Goal: Task Accomplishment & Management: Use online tool/utility

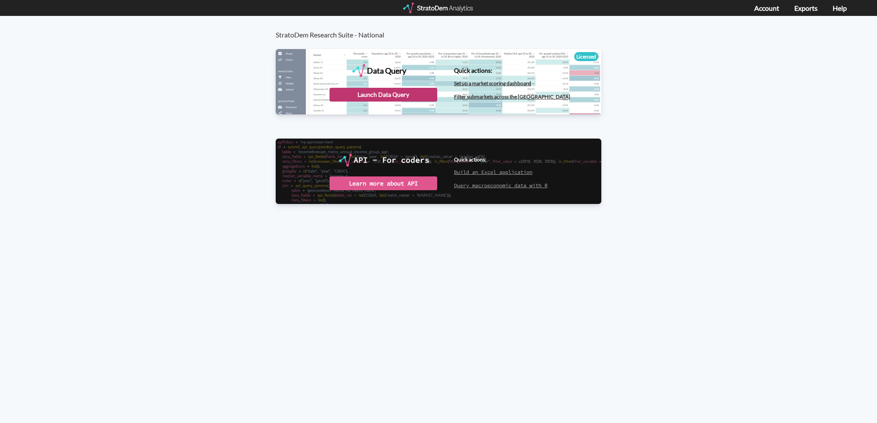
click at [377, 100] on div "Launch Data Query" at bounding box center [384, 95] width 108 height 14
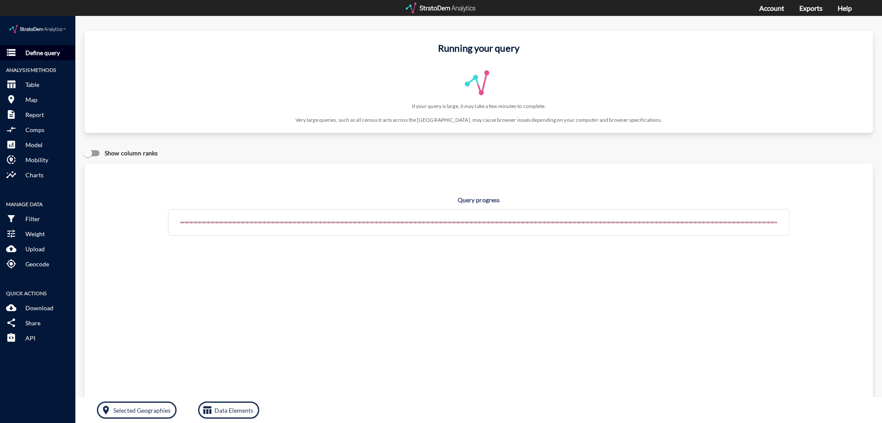
click p "Define query"
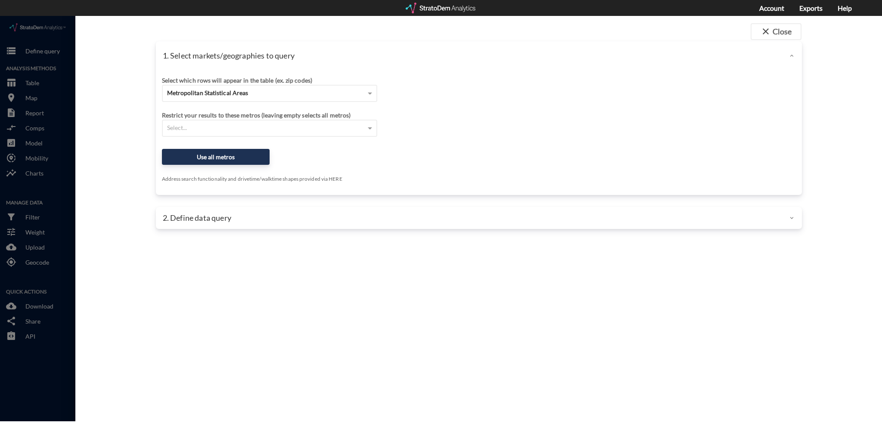
click div "Select which rows will appear in the table (ex. zip codes) Metropolitan Statist…"
click span "Metropolitan Statistical Areas"
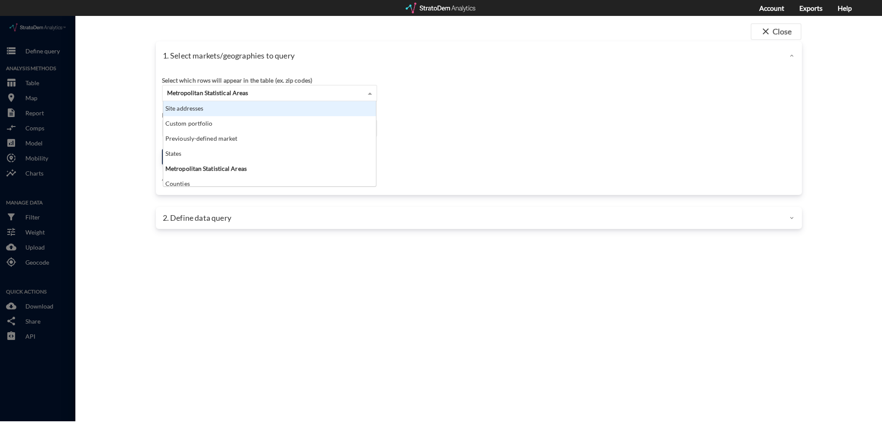
scroll to position [78, 208]
click div "Site addresses"
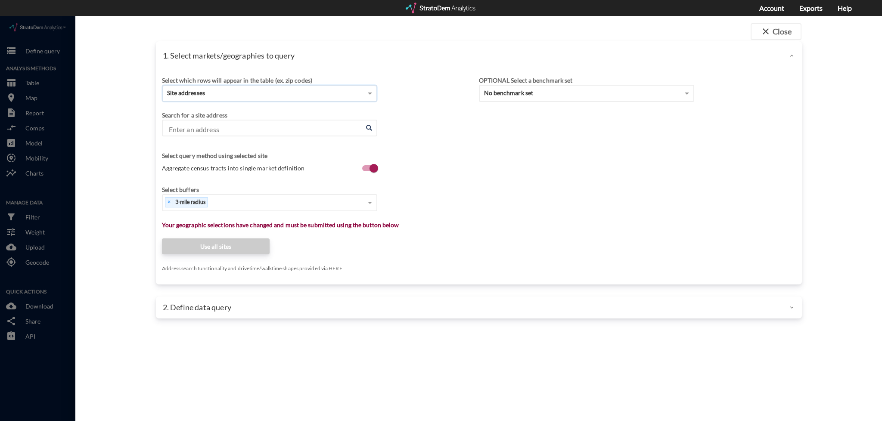
click div "1. Select markets/geographies to query Select which rows will appear in the tab…"
click div "Select..."
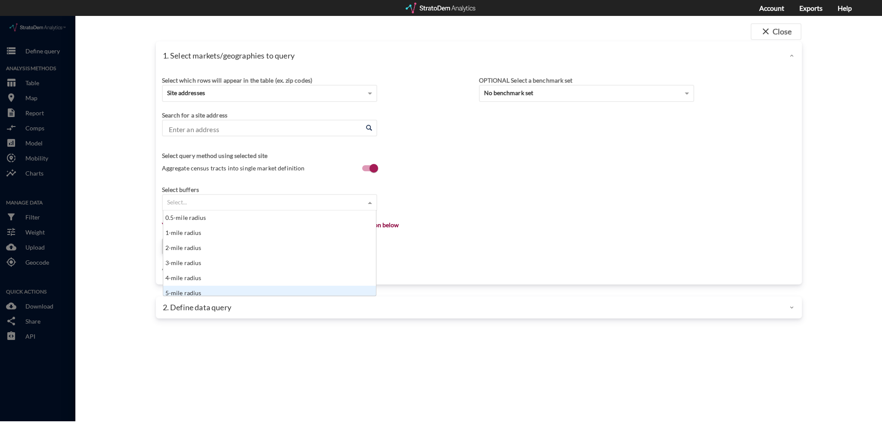
scroll to position [4, 0]
click div "5-mile radius"
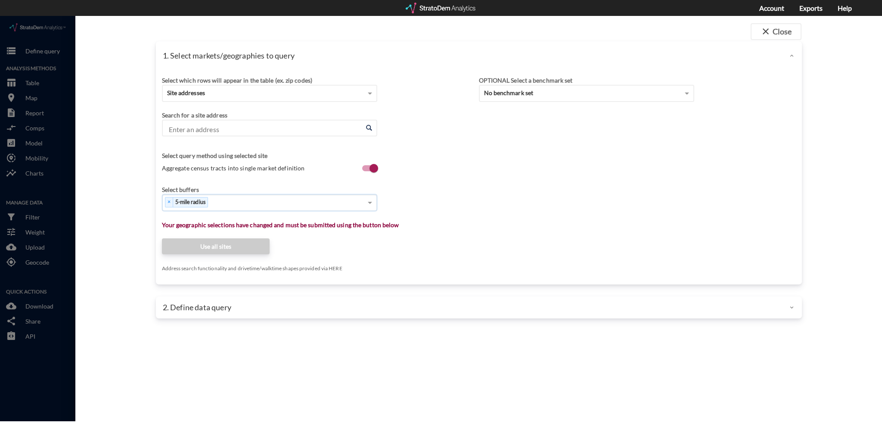
click input "Enter an address"
click div "Search for a site address Enter an address Enter an address"
click div "Site addresses"
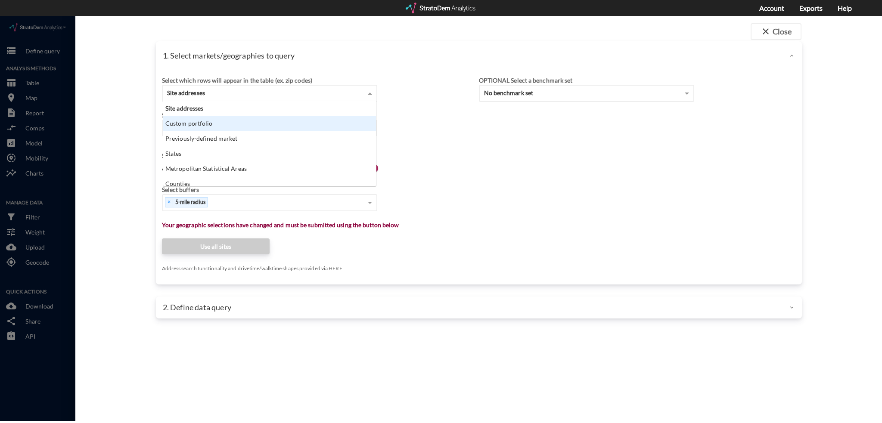
click div "Custom portfolio"
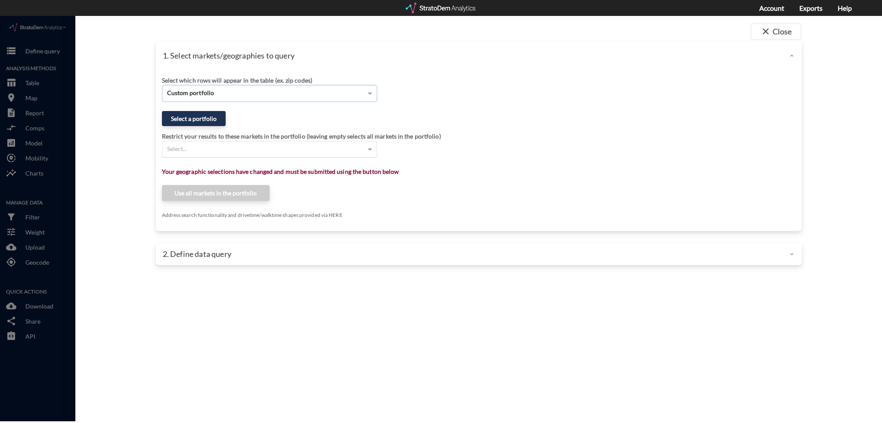
click div "Select..."
click button "Select a portfolio"
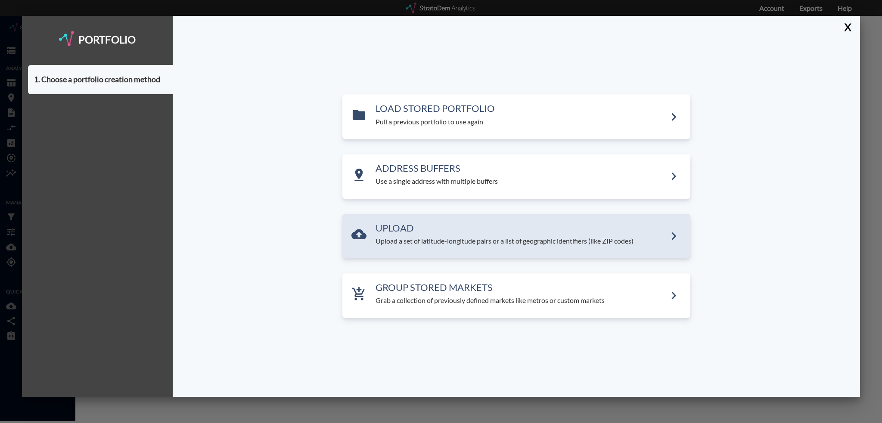
click at [437, 240] on p "Upload a set of latitude-longitude pairs or a list of geographic identifiers (l…" at bounding box center [521, 242] width 291 height 10
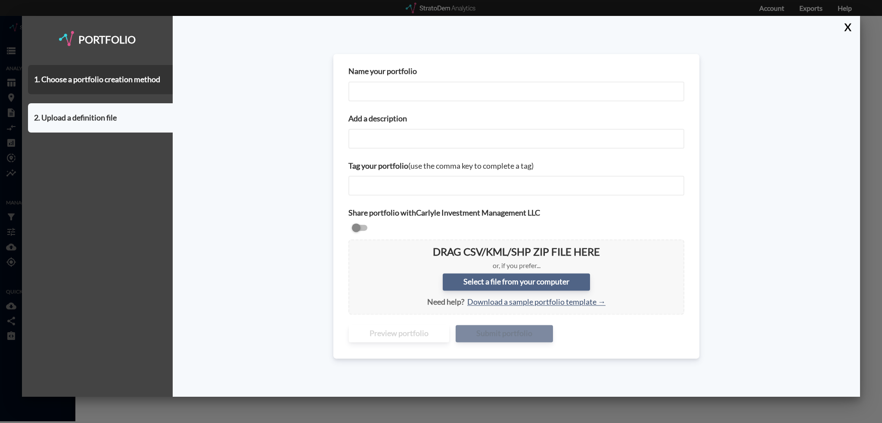
click at [515, 279] on label "Select a file from your computer" at bounding box center [516, 282] width 147 height 17
click at [355, 247] on input "Select a file from your computer" at bounding box center [355, 247] width 0 height 0
click at [493, 278] on label "Select a file from your computer" at bounding box center [516, 282] width 147 height 17
click at [355, 247] on input "Select a file from your computer" at bounding box center [355, 247] width 0 height 0
type input "C:\fakepath\Stratodem Upload.csv"
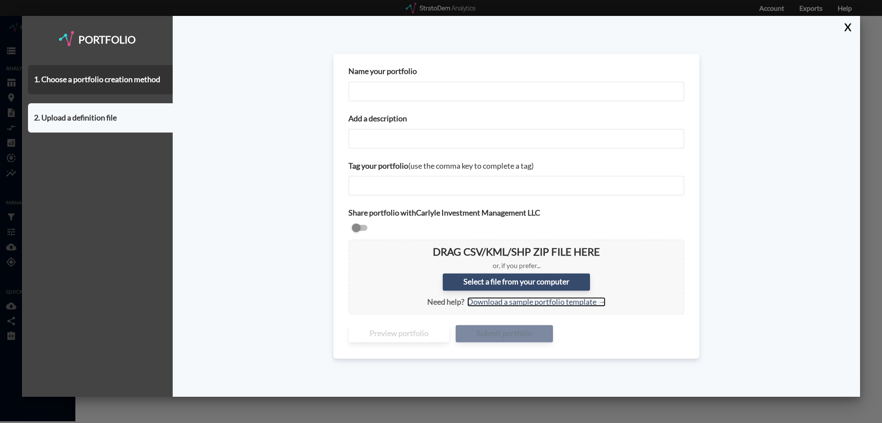
click at [536, 302] on link "Download a sample portfolio template →" at bounding box center [536, 302] width 138 height 9
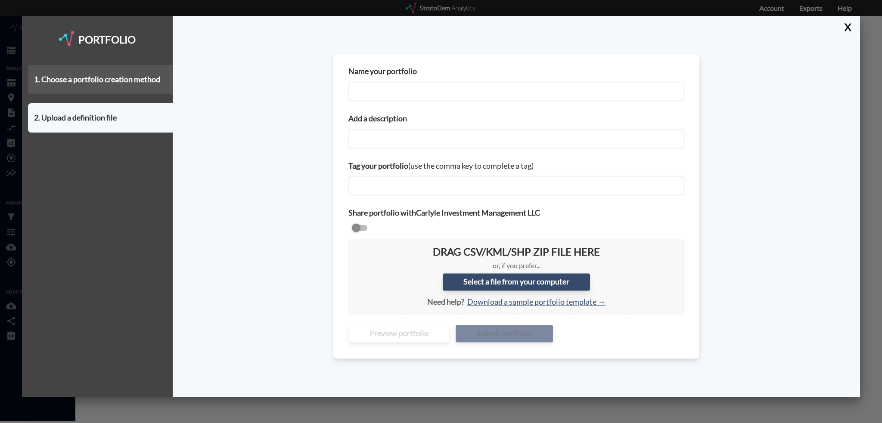
click at [116, 79] on div "1. Choose a portfolio creation method" at bounding box center [100, 79] width 145 height 29
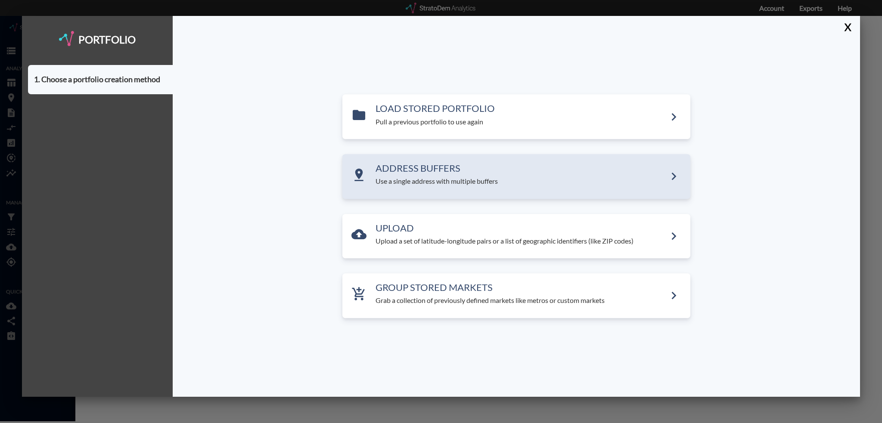
click at [456, 182] on p "Use a single address with multiple buffers" at bounding box center [521, 182] width 291 height 10
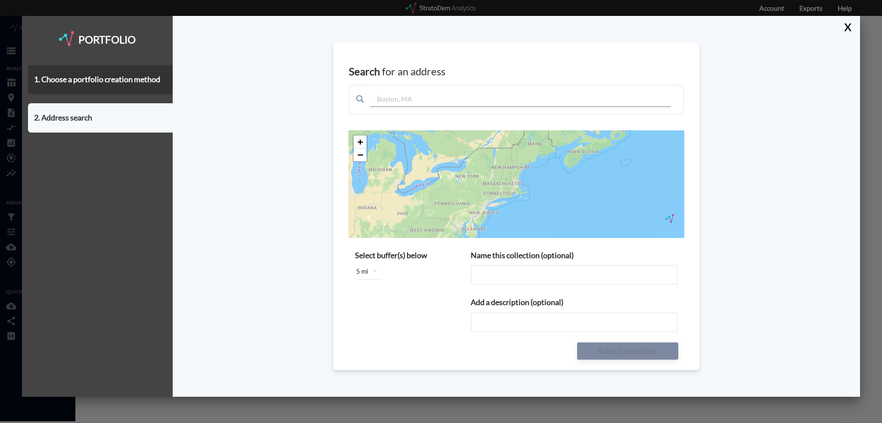
click at [417, 100] on input "text" at bounding box center [520, 96] width 301 height 22
click at [850, 28] on button "X" at bounding box center [846, 27] width 15 height 22
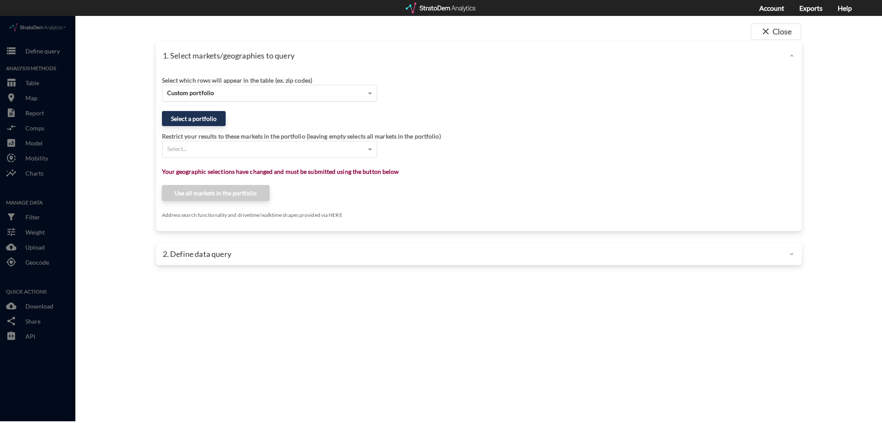
click span "Custom portfolio"
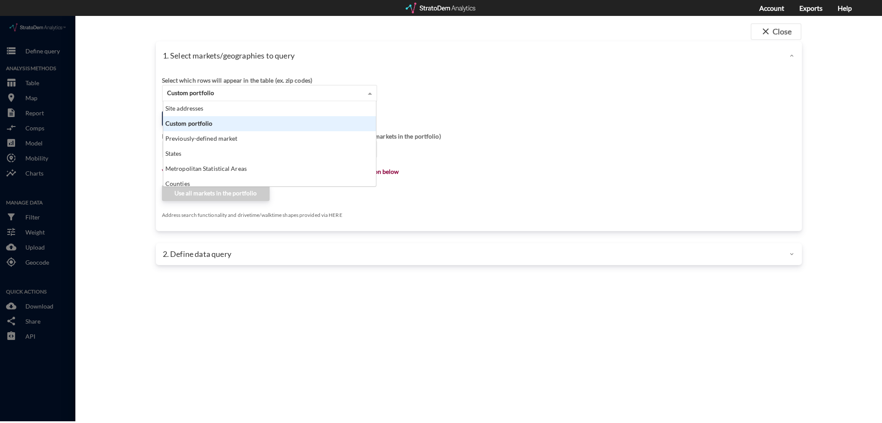
scroll to position [78, 208]
click div "Site addresses"
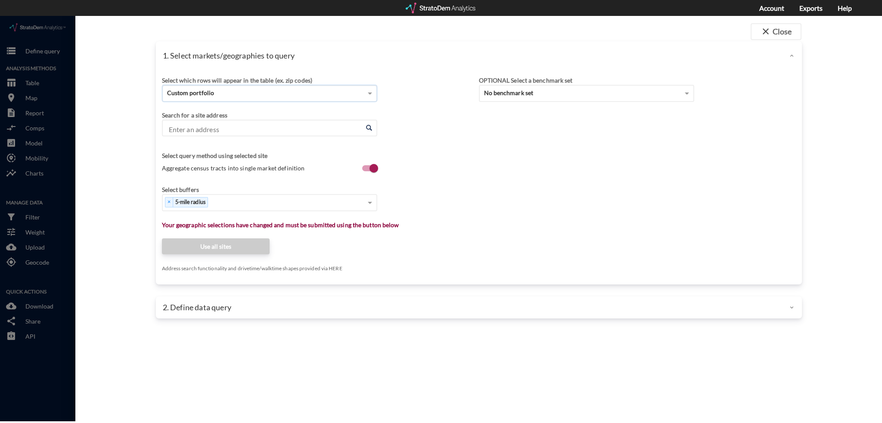
paste input "[STREET_ADDRESS]"
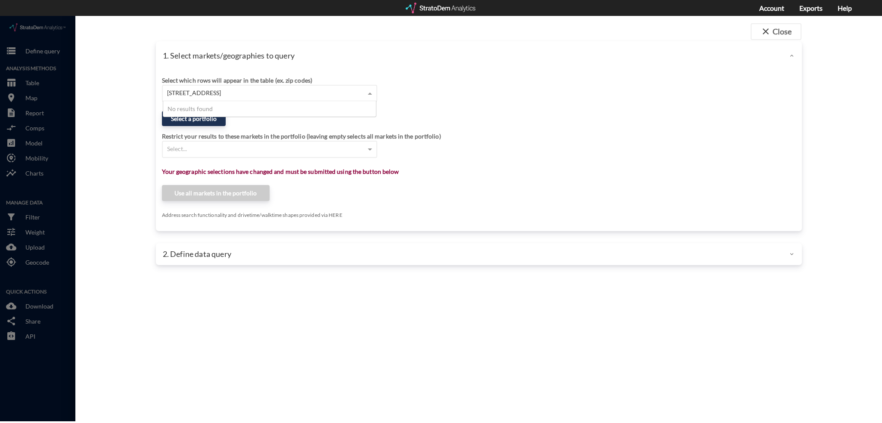
drag, startPoint x: 326, startPoint y: 78, endPoint x: 309, endPoint y: 78, distance: 16.4
click div "[STREET_ADDRESS] [GEOGRAPHIC_DATA]"
click input "[STREET_ADDRESS]"
type input "3107 Mustang Dr 3073"
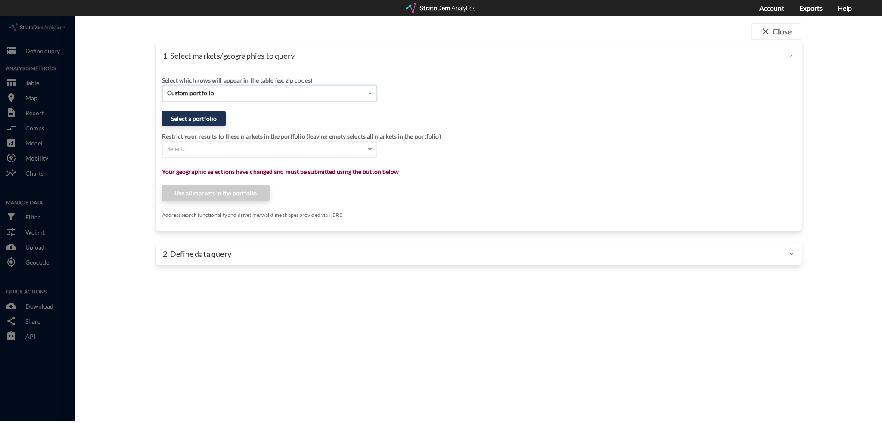
drag, startPoint x: 226, startPoint y: 84, endPoint x: 225, endPoint y: 78, distance: 5.6
click div "Custom portfolio"
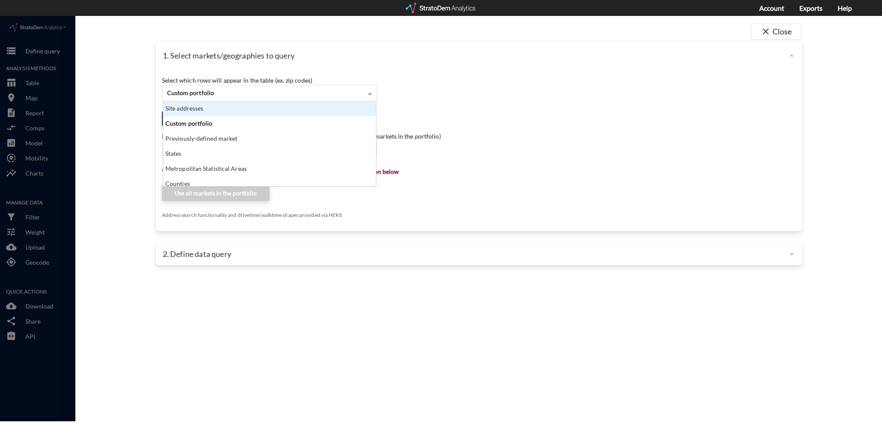
click div "Site addresses"
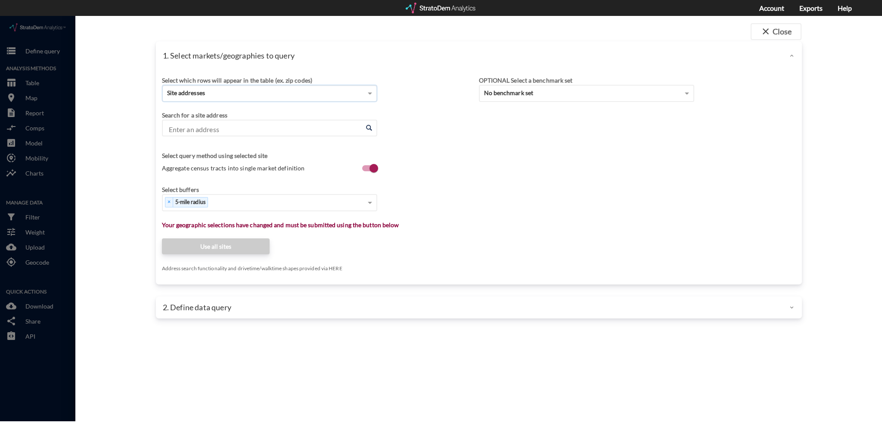
click div "Site addresses"
click div "Search for a site address"
click input "Enter an address"
paste input "[STREET_ADDRESS]"
click input "[STREET_ADDRESS]"
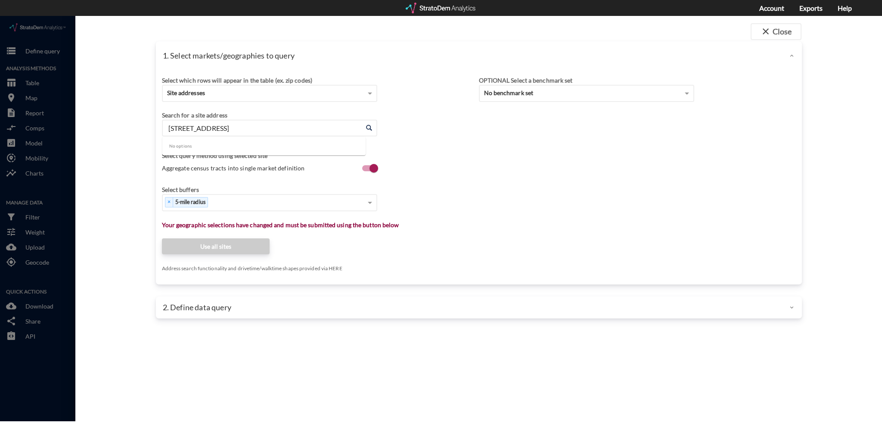
type input "[STREET_ADDRESS]"
click div "Search for a site address"
click input "Enter an address"
click li "[STREET_ADDRESS][US_STATE]"
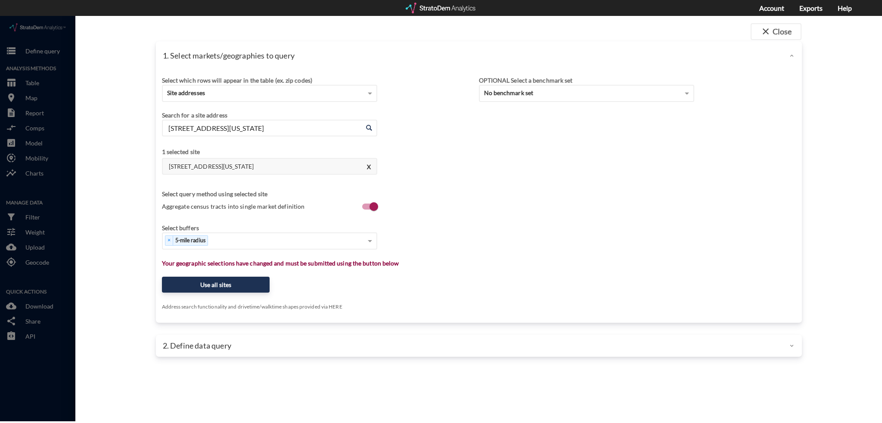
drag, startPoint x: 244, startPoint y: 155, endPoint x: 299, endPoint y: 145, distance: 55.5
click h4 "[STREET_ADDRESS][US_STATE]"
drag, startPoint x: 308, startPoint y: 129, endPoint x: 311, endPoint y: 120, distance: 9.5
click div "Search for a site address Enter an address [STREET_ADDRESS][US_STATE] Enter an …"
click input "[STREET_ADDRESS][US_STATE]"
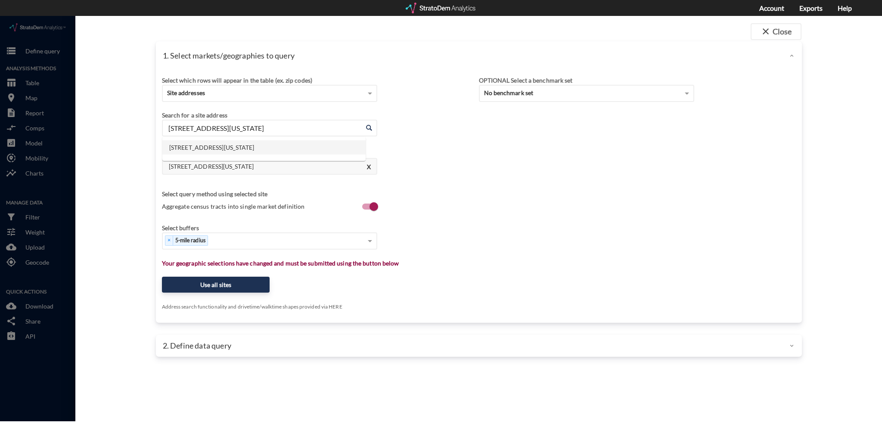
click input "[STREET_ADDRESS][US_STATE]"
paste input "4000 Ace Ln. [GEOGRAPHIC_DATA]"
click li "[STREET_ADDRESS][US_STATE]"
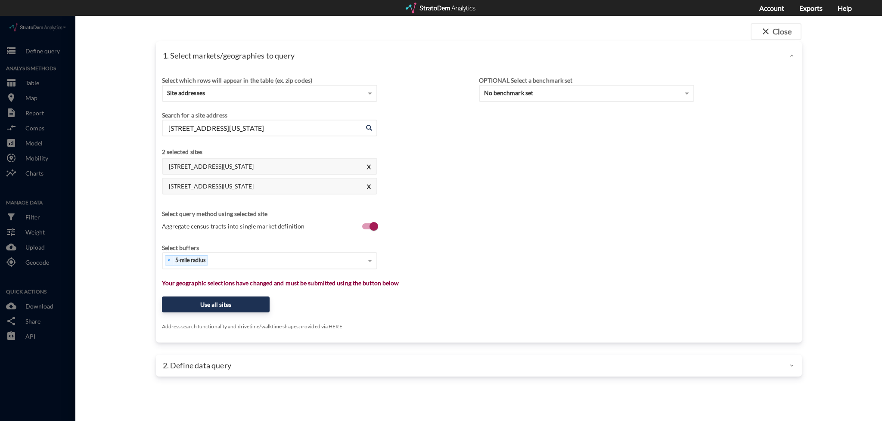
click input "[STREET_ADDRESS][US_STATE]"
paste input "[STREET_ADDRESS]"
click ul "[STREET_ADDRESS][US_STATE]"
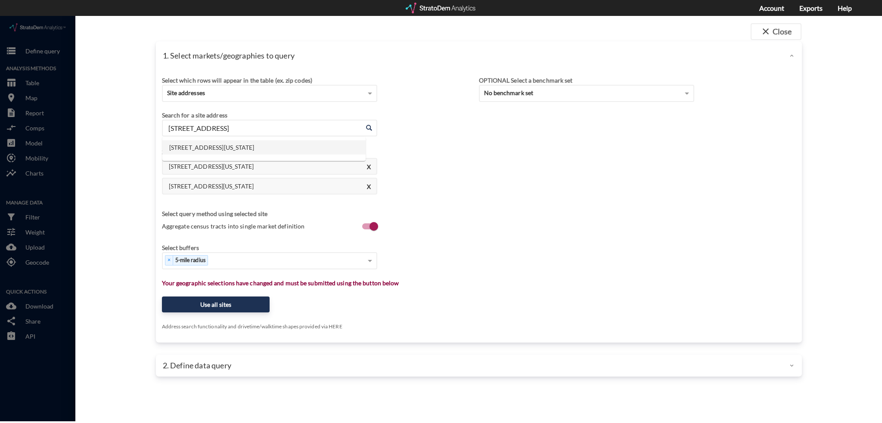
click li "[STREET_ADDRESS][US_STATE]"
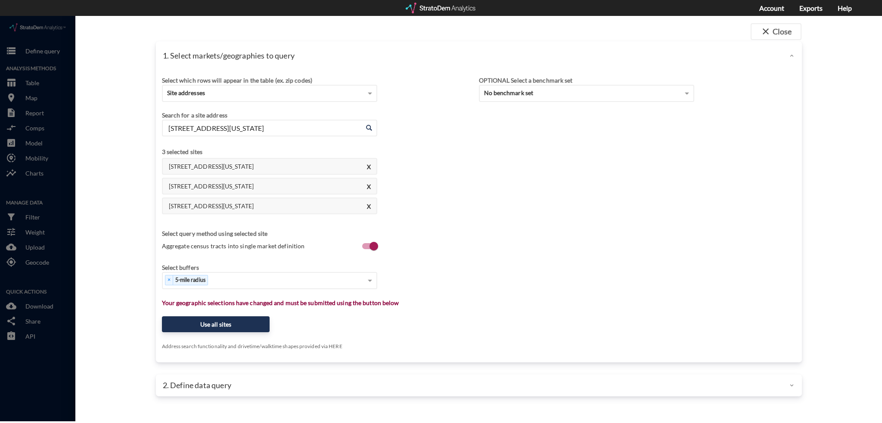
click input "[STREET_ADDRESS][US_STATE]"
paste input "[STREET_ADDRESS][PERSON_NAME]"
click li "[STREET_ADDRESS][PERSON_NAME][US_STATE]"
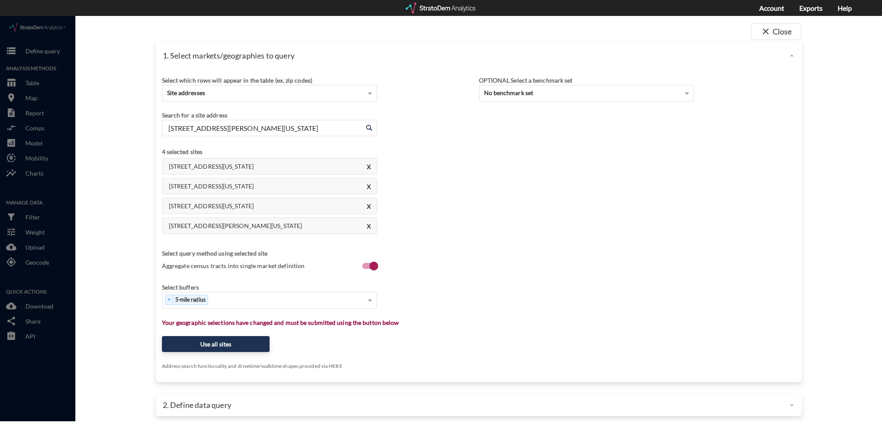
click input "[STREET_ADDRESS][PERSON_NAME][US_STATE]"
paste input "[STREET_ADDRESS][PERSON_NAME]"
click input "[STREET_ADDRESS][PERSON_NAME]"
click li "[STREET_ADDRESS][PERSON_NAME][US_STATE]"
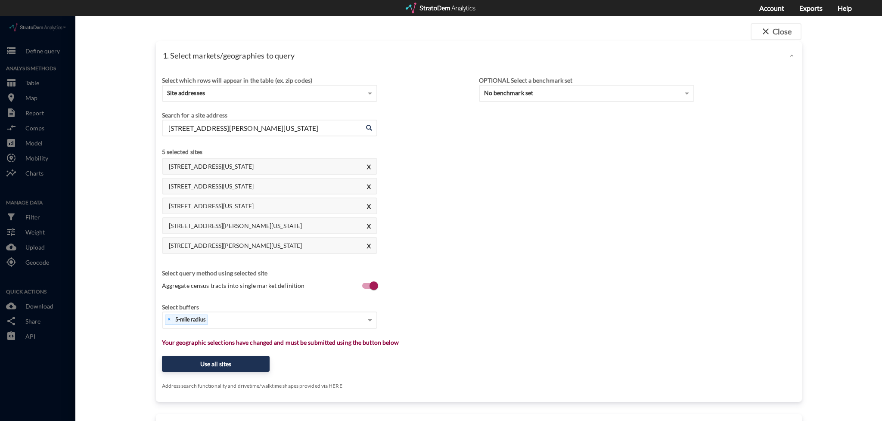
click input "[STREET_ADDRESS][PERSON_NAME][US_STATE]"
paste input "[STREET_ADDRESS][PERSON_NAME]"
click input "[STREET_ADDRESS][PERSON_NAME]"
click li "[STREET_ADDRESS][PERSON_NAME][US_STATE]"
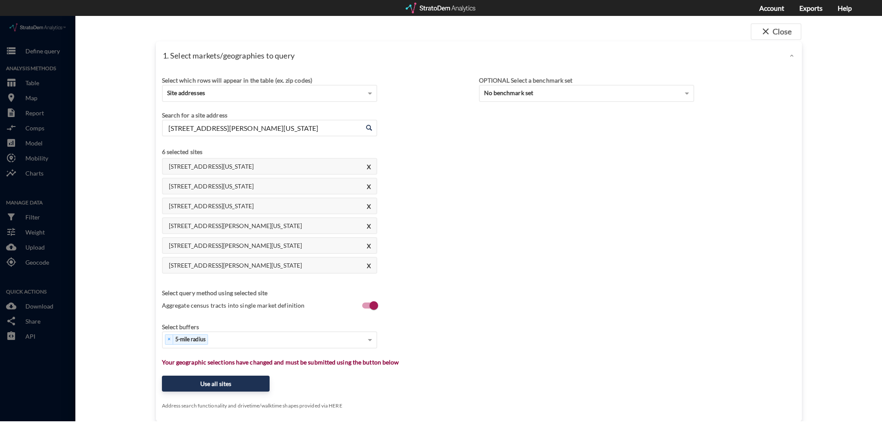
click div "Enter an address [STREET_ADDRESS][PERSON_NAME][US_STATE] Enter an address"
click input "[STREET_ADDRESS][PERSON_NAME][US_STATE]"
paste input "[STREET_ADDRESS]"
click li "[STREET_ADDRESS][US_STATE]"
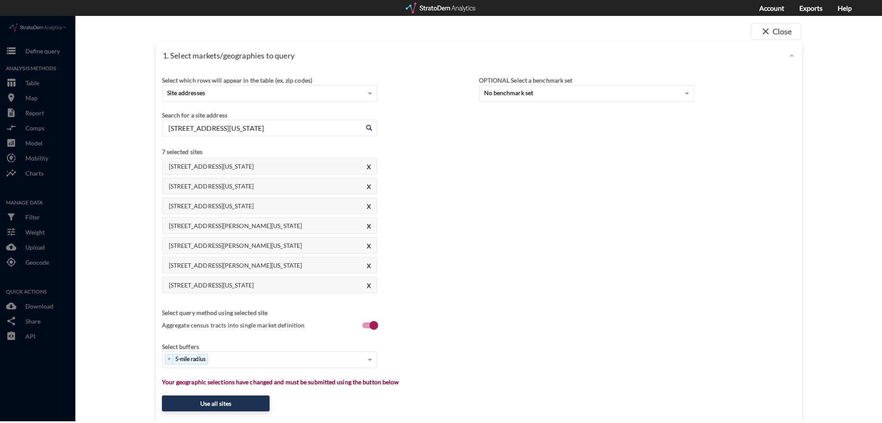
click input "[STREET_ADDRESS][US_STATE]"
paste input "[STREET_ADDRESS] [GEOGRAPHIC_DATA]"
click li "[STREET_ADDRESS][US_STATE]"
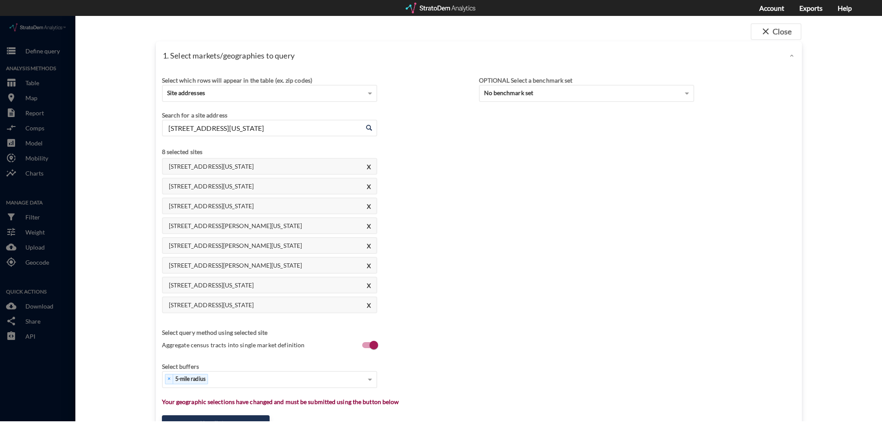
drag, startPoint x: 254, startPoint y: 119, endPoint x: 278, endPoint y: 109, distance: 26.1
click input "[STREET_ADDRESS][US_STATE]"
paste input "[STREET_ADDRESS]"
drag, startPoint x: 290, startPoint y: 109, endPoint x: 0, endPoint y: 110, distance: 290.4
click div "close Close 1. Select markets/geographies to query Select which rows will appea…"
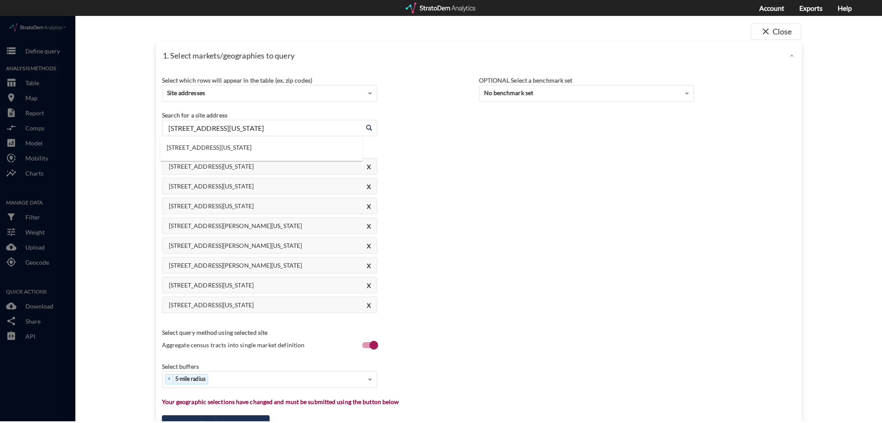
paste input "[STREET_ADDRESS]"
click li "[STREET_ADDRESS][US_STATE]"
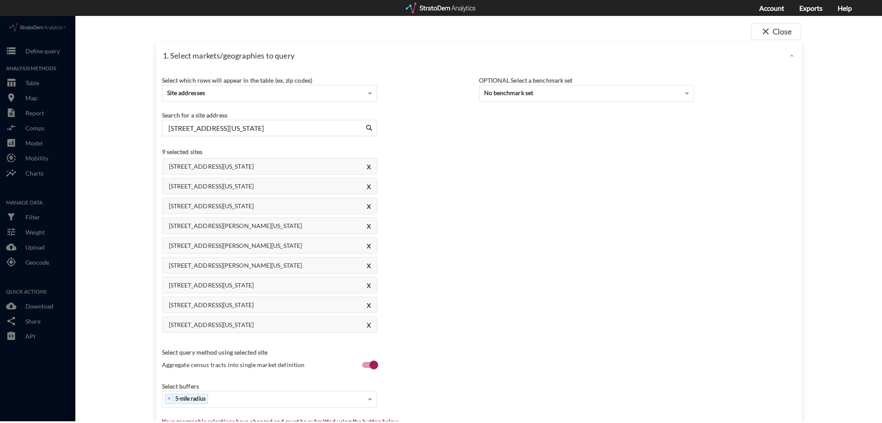
click input "[STREET_ADDRESS][US_STATE]"
paste input "[STREET_ADDRESS]"
drag, startPoint x: 234, startPoint y: 137, endPoint x: 245, endPoint y: 137, distance: 10.3
click li "[STREET_ADDRESS][US_STATE]"
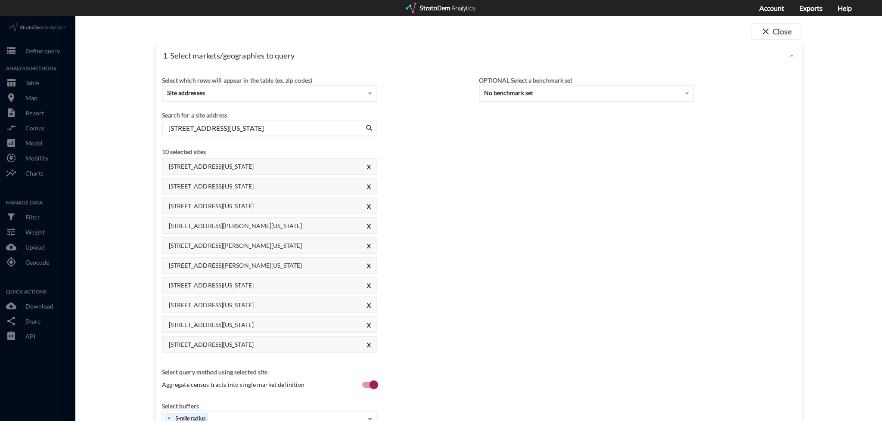
click input "[STREET_ADDRESS][US_STATE]"
paste input "[STREET_ADDRESS]"
click li "[STREET_ADDRESS][US_STATE]"
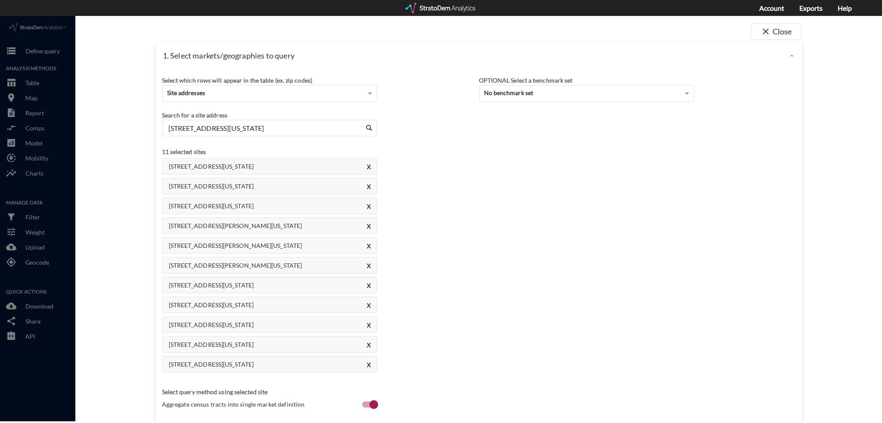
click input "[STREET_ADDRESS][US_STATE]"
paste input "[STREET_ADDRESS]"
click li "[STREET_ADDRESS][US_STATE]"
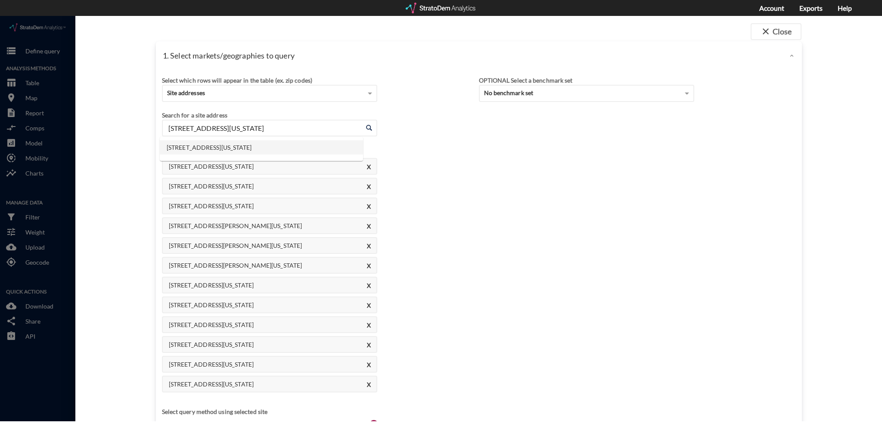
click input "[STREET_ADDRESS][US_STATE]"
paste input "[STREET_ADDRESS]"
click li "[STREET_ADDRESS][US_STATE]"
drag, startPoint x: 266, startPoint y: 100, endPoint x: 284, endPoint y: 102, distance: 18.6
click div "Search for a site address"
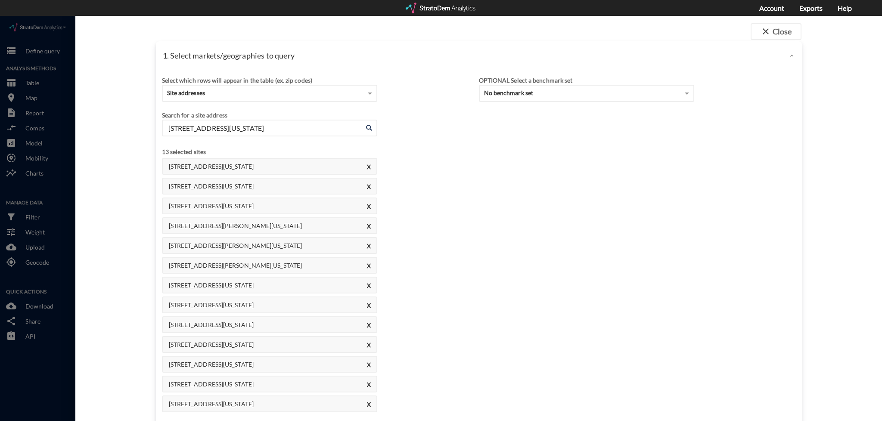
click div "Enter an address [STREET_ADDRESS][US_STATE] Enter an address"
click input "[STREET_ADDRESS][US_STATE]"
paste input "[STREET_ADDRESS]"
click li "[STREET_ADDRESS][US_STATE]"
click input "[STREET_ADDRESS][US_STATE]"
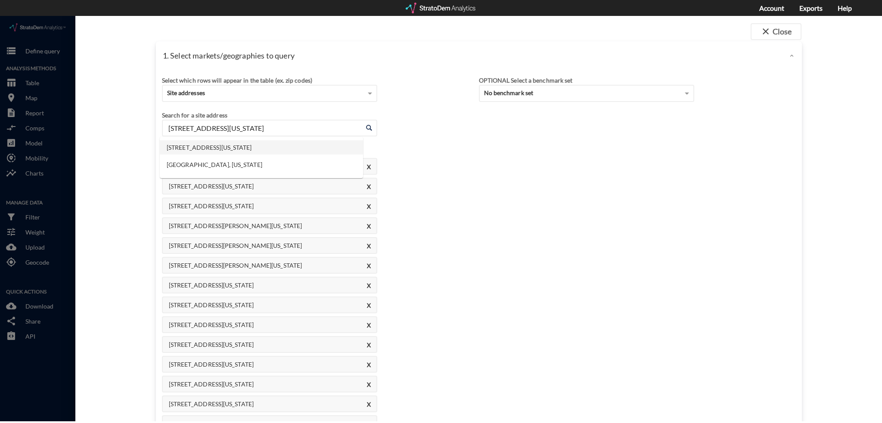
paste input "[STREET_ADDRESS]"
click li "[STREET_ADDRESS][US_STATE]"
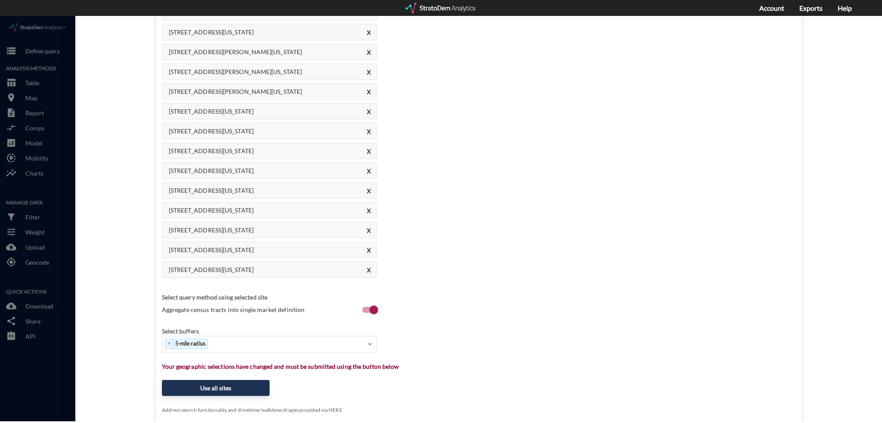
scroll to position [219, 0]
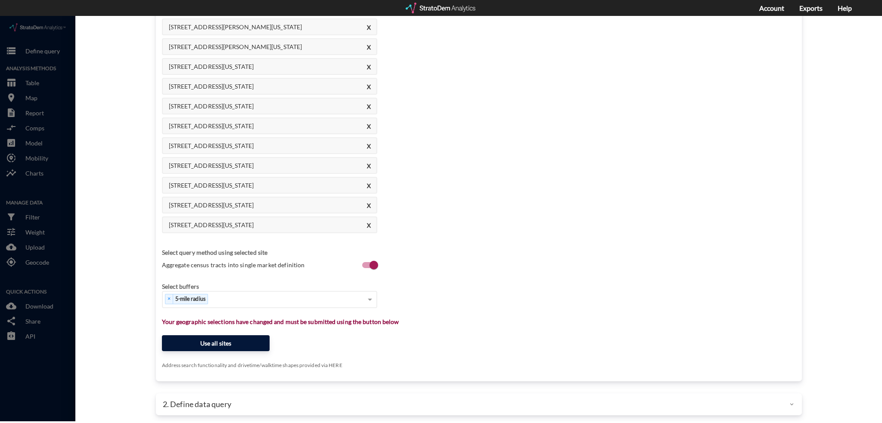
type input "[STREET_ADDRESS][US_STATE]"
click button "Use all sites"
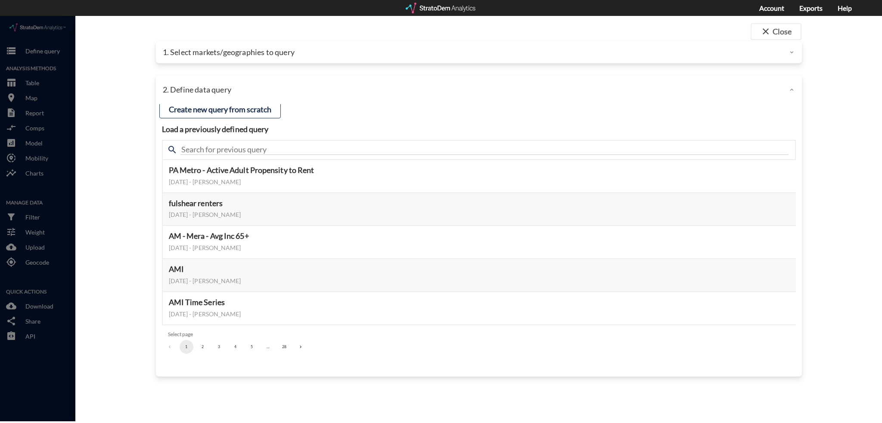
scroll to position [0, 0]
click button "5"
click button "7"
click button "8"
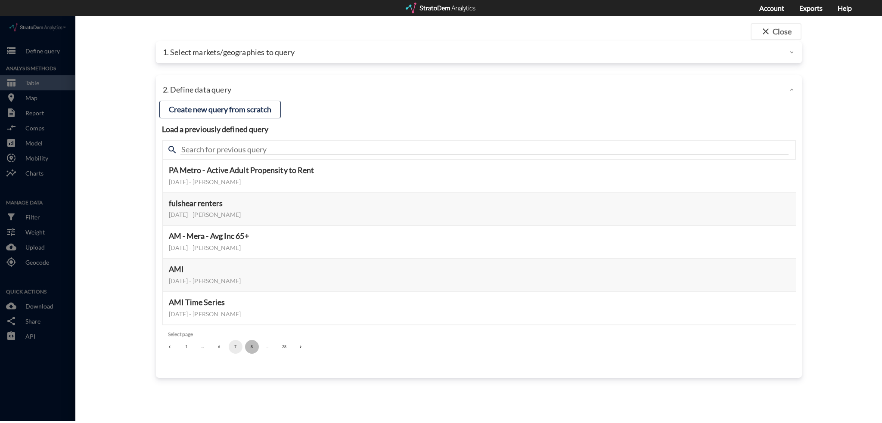
click button "8"
click button "10"
click button "11"
click button "13"
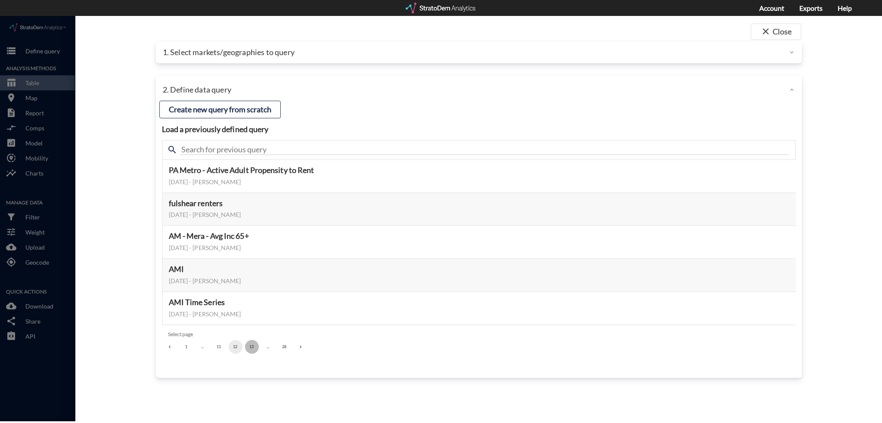
click button "13"
click button "15"
click button "16"
click button "17"
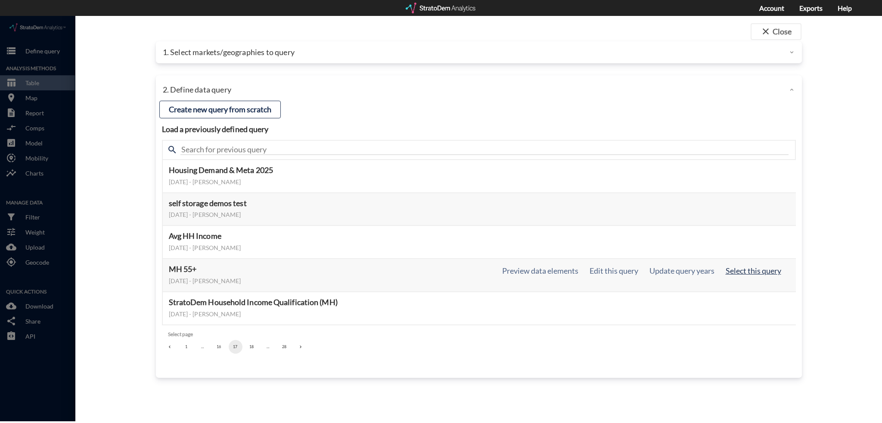
click button "Select this query"
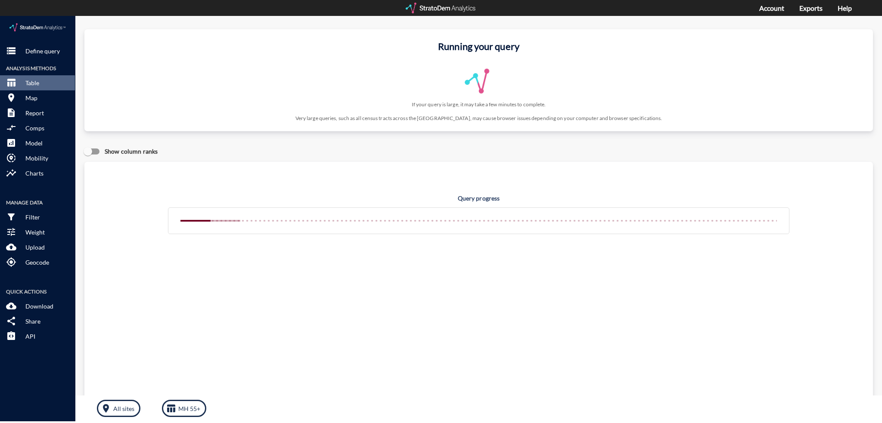
drag, startPoint x: 522, startPoint y: 187, endPoint x: 530, endPoint y: 186, distance: 8.7
click div "Query progress"
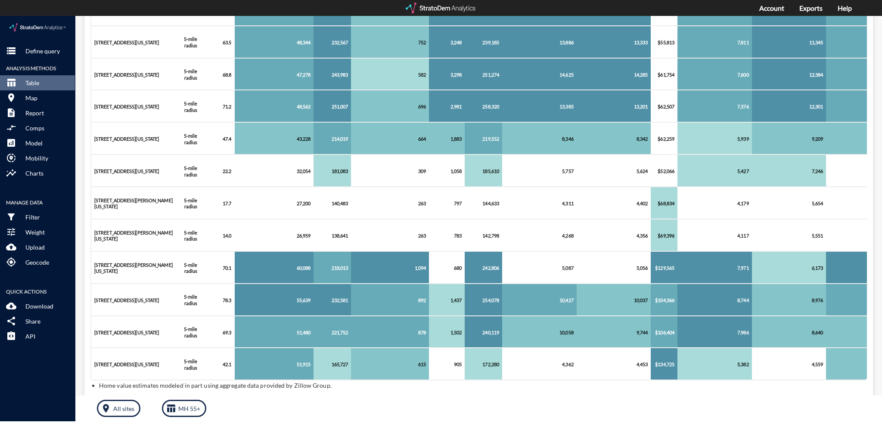
scroll to position [603, 0]
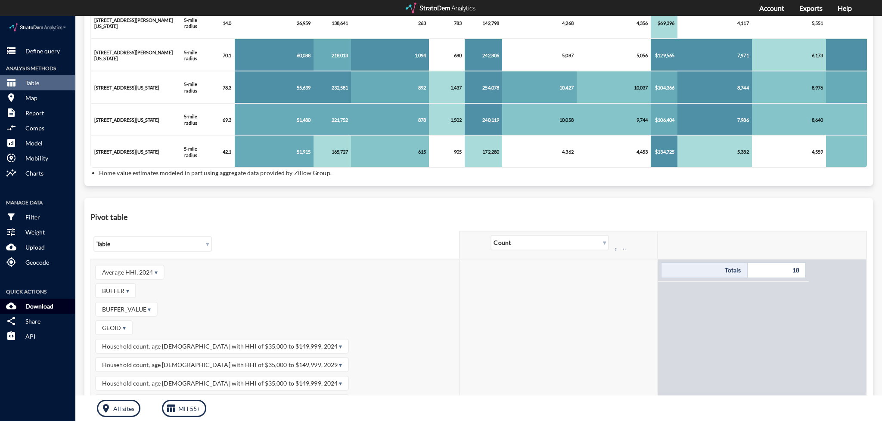
click p "Download"
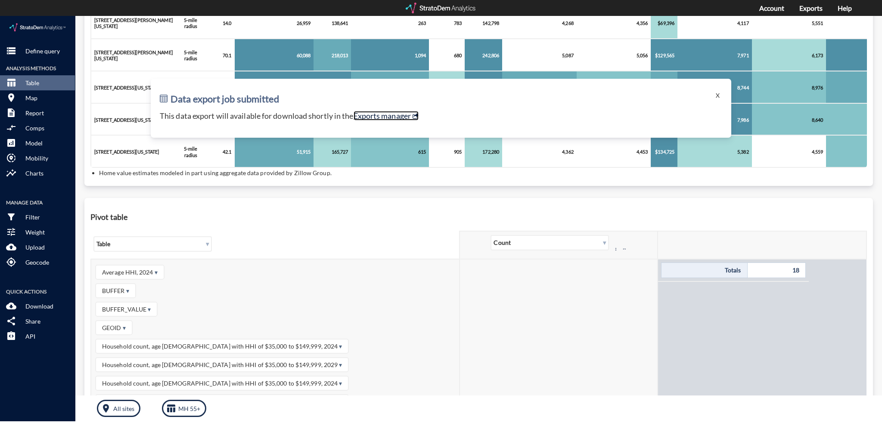
click link "Exports manager"
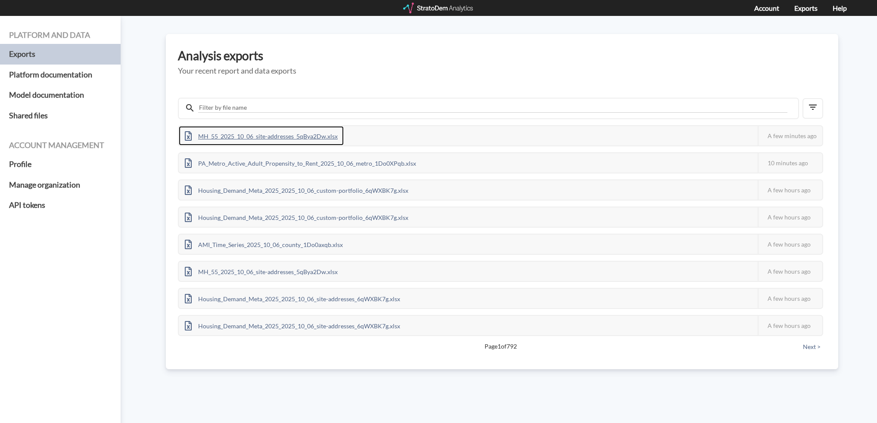
click at [268, 135] on div "MH_55_2025_10_06_site-addresses_5qBya2Dw.xlsx" at bounding box center [261, 135] width 165 height 19
